Goal: Complete application form

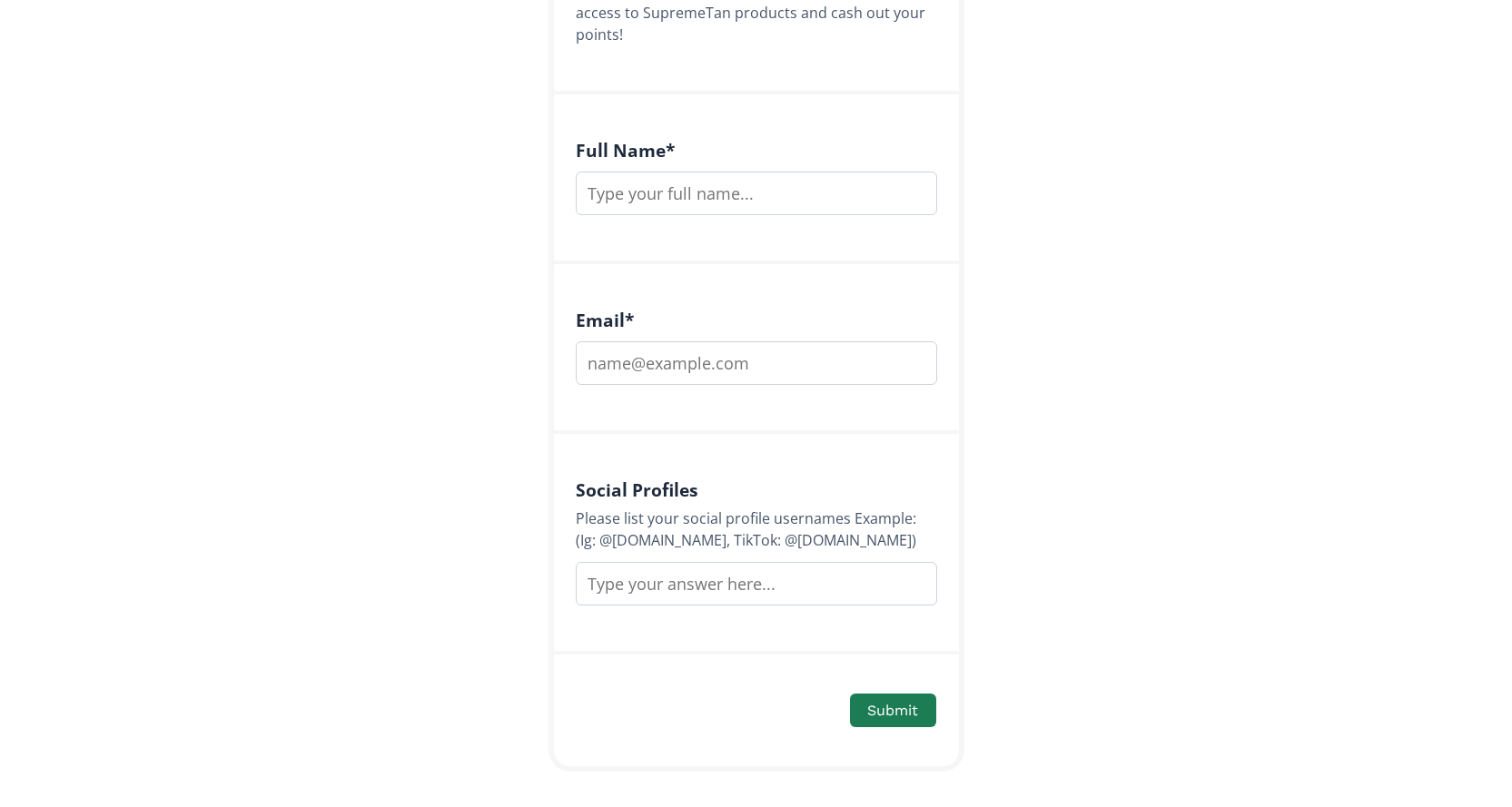
scroll to position [471, 0]
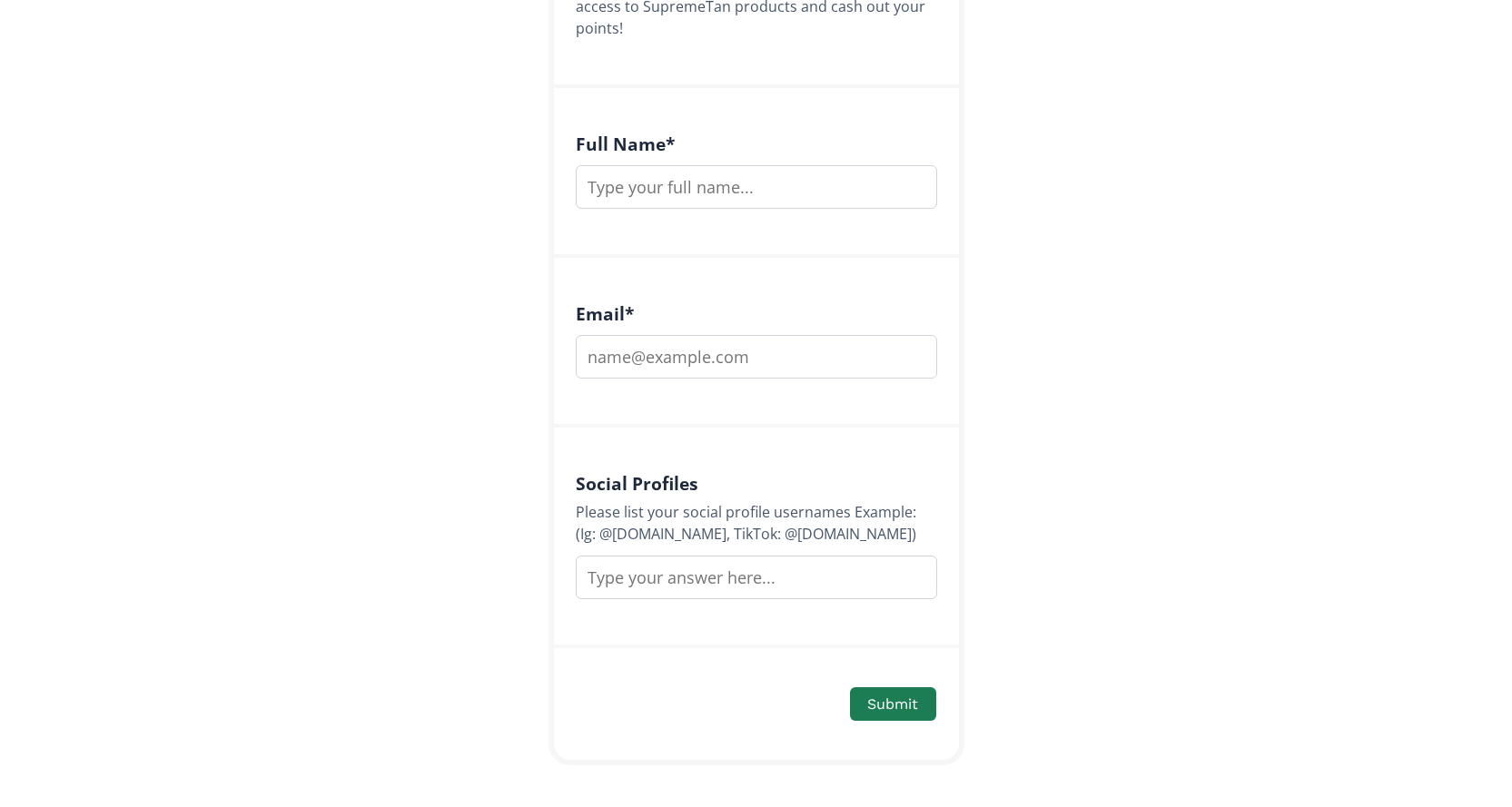
click at [708, 170] on input "text" at bounding box center [756, 187] width 362 height 43
type input "[PERSON_NAME]"
type input "[PERSON_NAME][EMAIL_ADDRESS][DOMAIN_NAME]"
click at [881, 694] on button "Submit" at bounding box center [893, 705] width 91 height 39
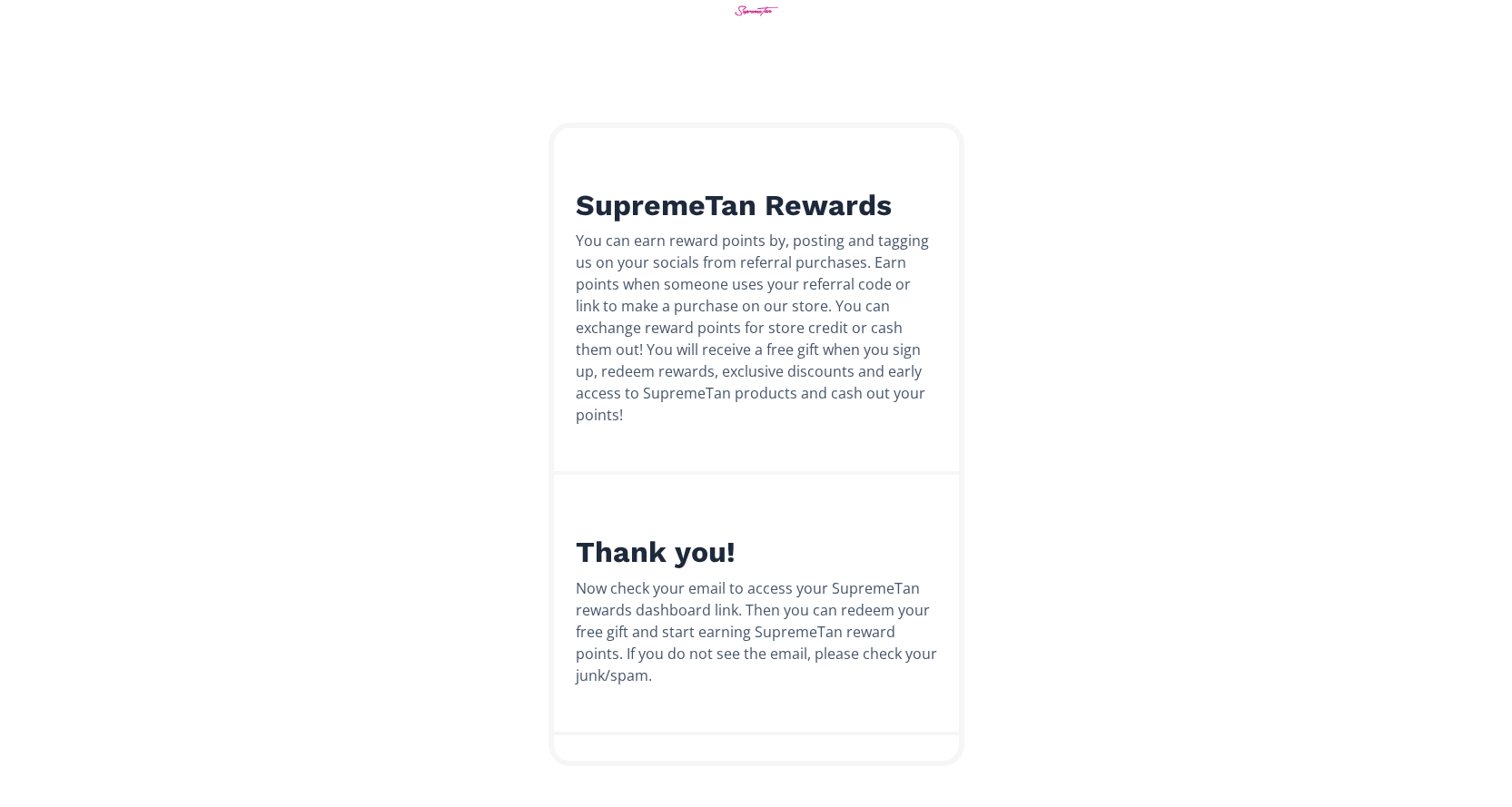
scroll to position [85, 0]
